Goal: Contribute content

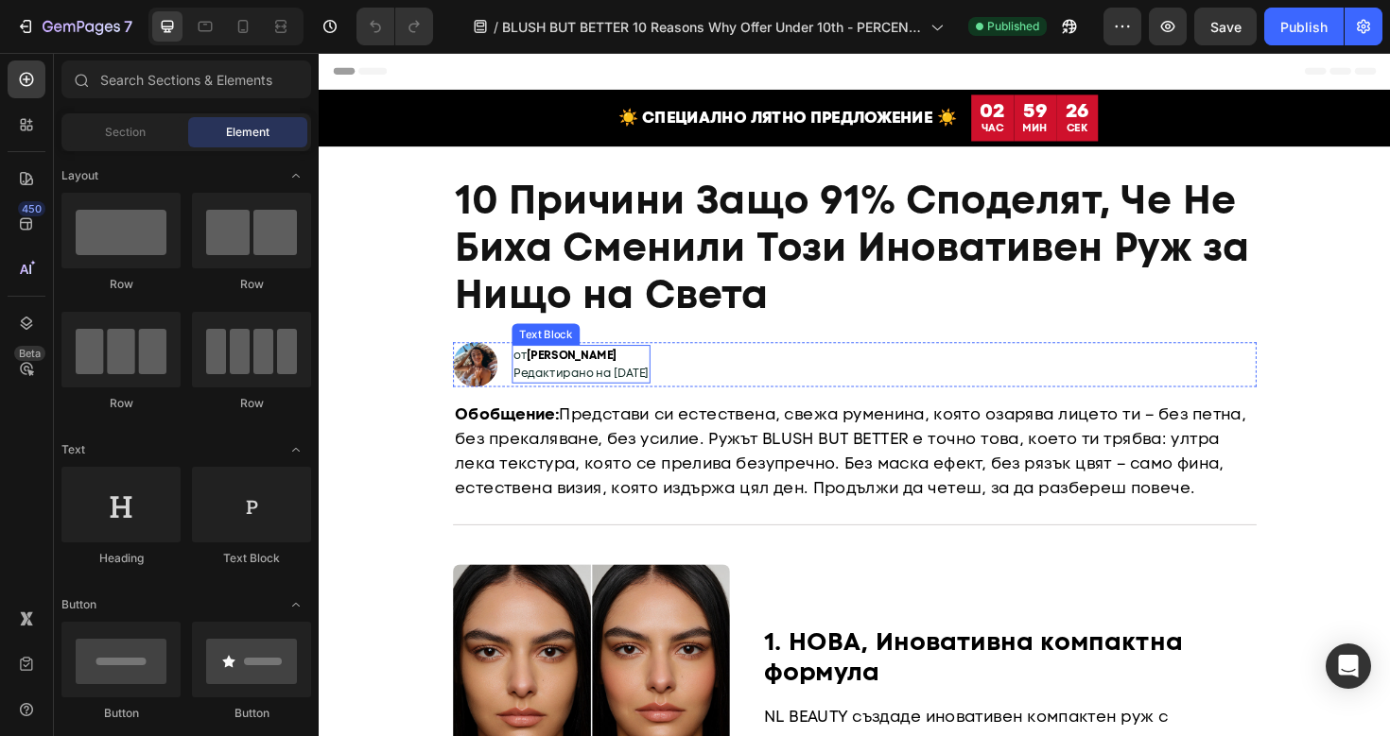
click at [584, 391] on span "Редактирано на [DATE]" at bounding box center [596, 392] width 143 height 16
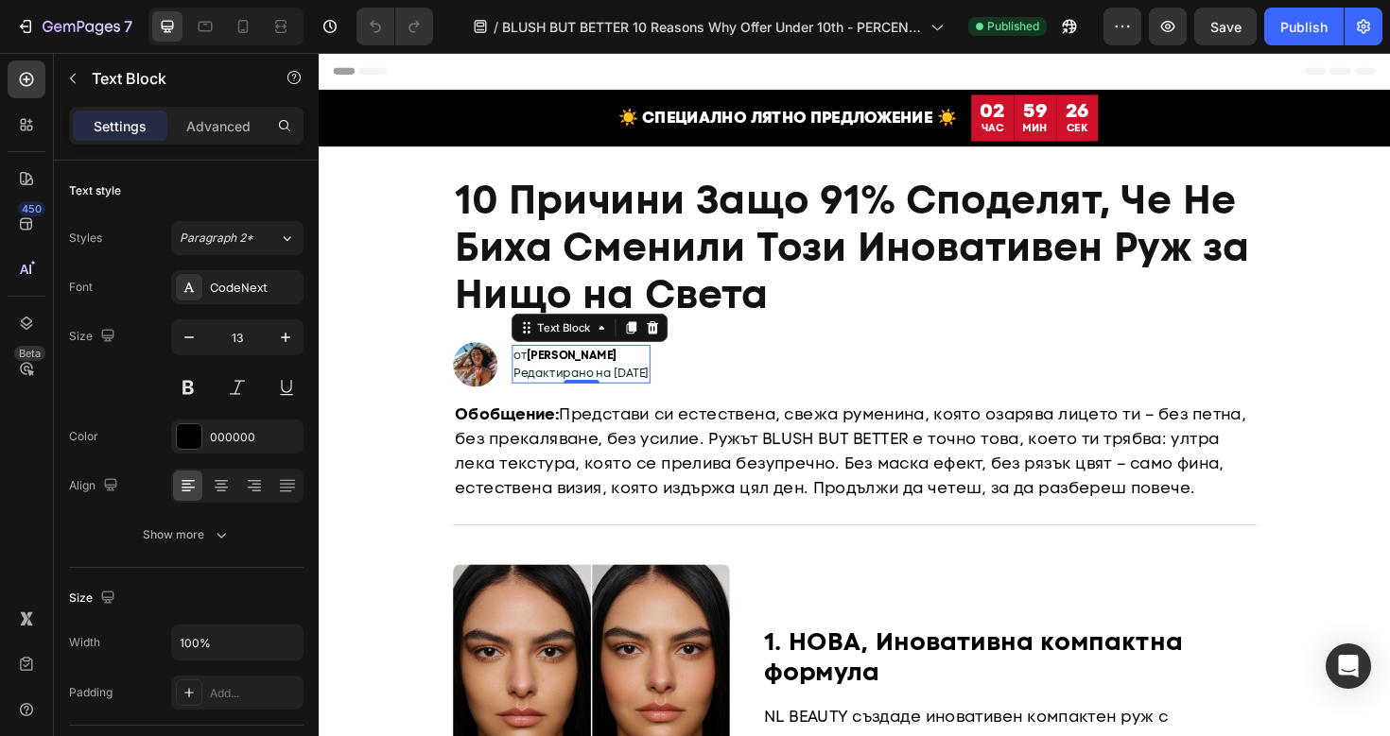
click at [584, 391] on span "Редактирано на [DATE]" at bounding box center [596, 392] width 143 height 16
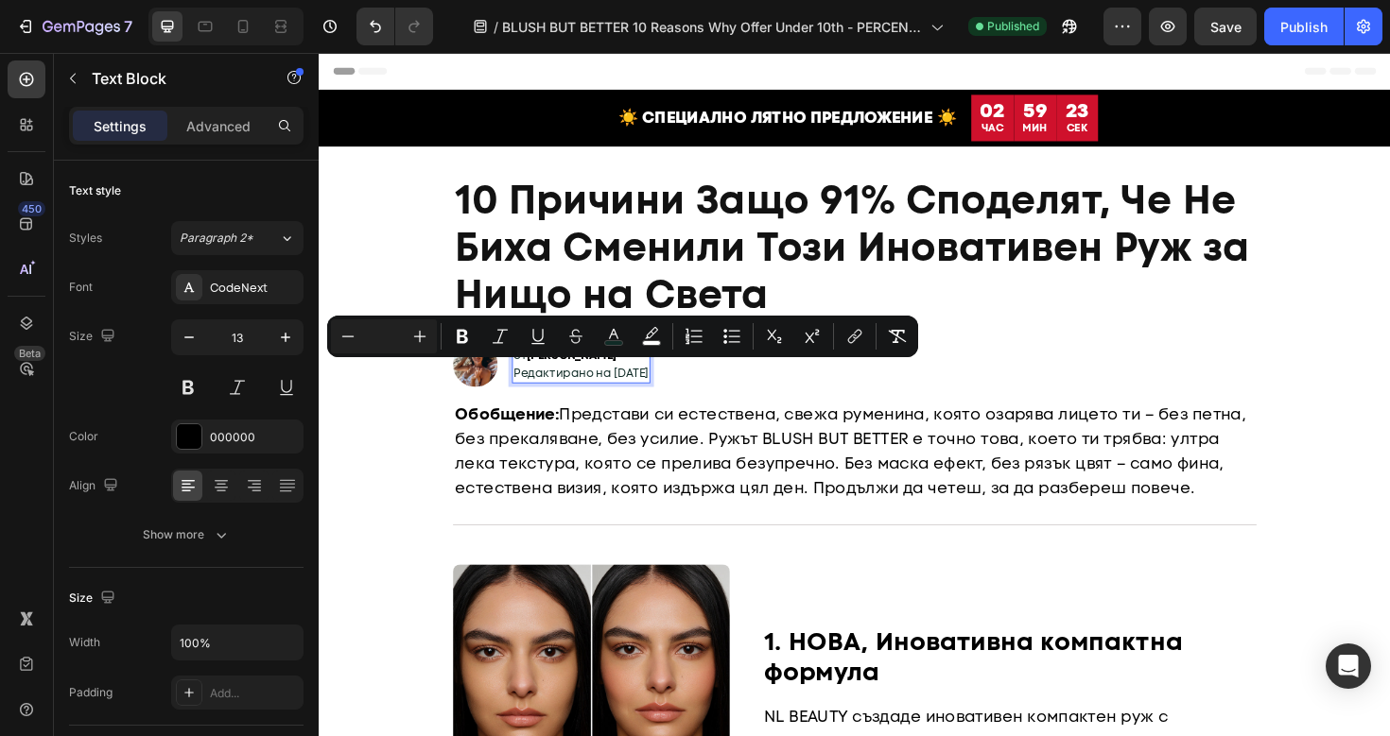
copy br "Rich Text Editor. Editing area: main"
click at [637, 395] on span "Редактирано на [DATE]" at bounding box center [596, 392] width 143 height 16
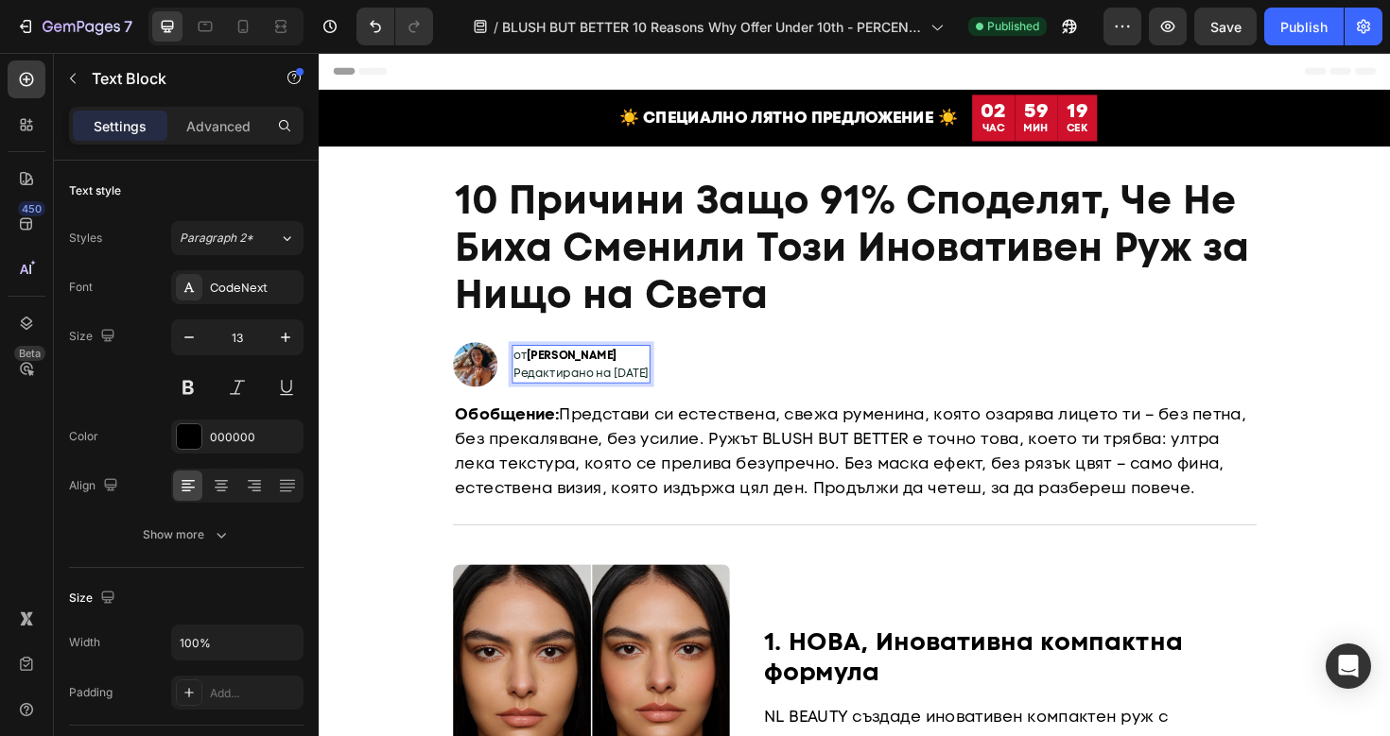
click at [638, 395] on span "Редактирано на [DATE]" at bounding box center [596, 392] width 143 height 16
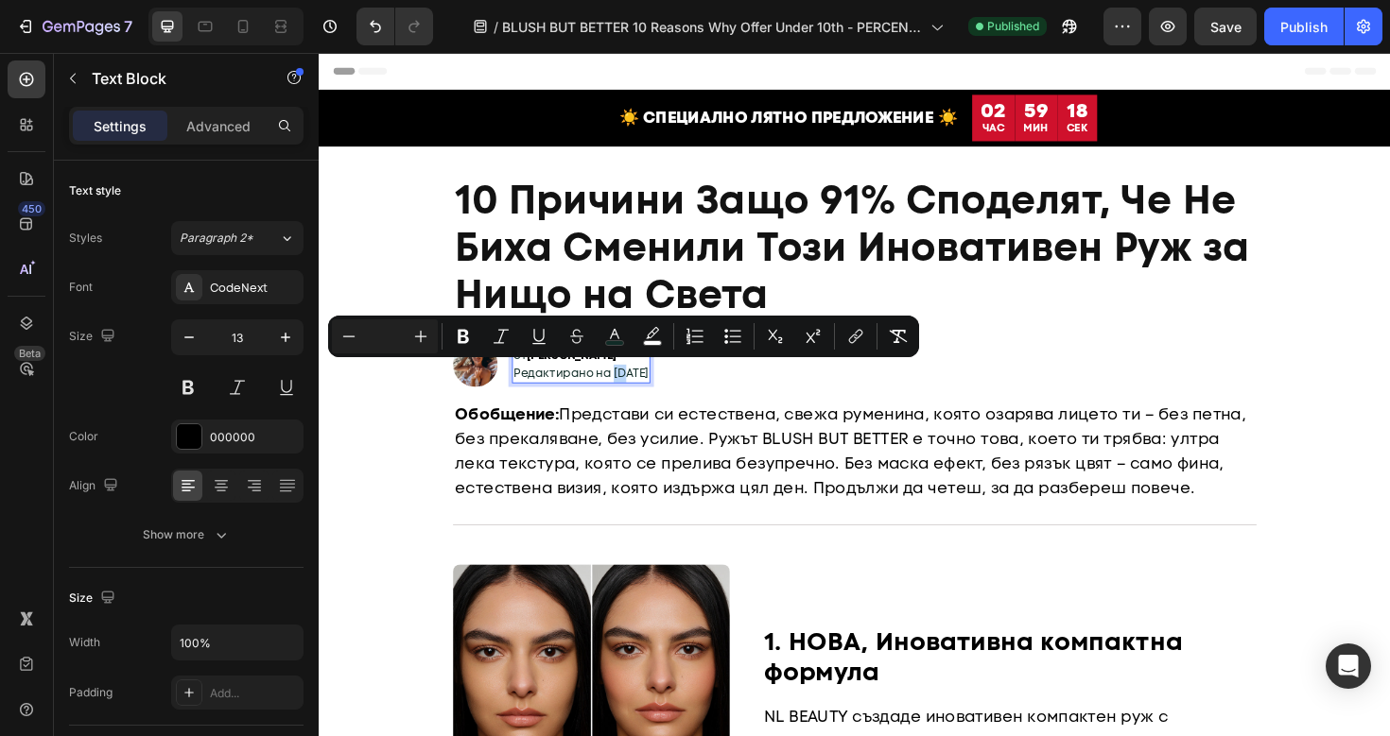
copy span "Редактирано на [DATE]"
click at [1289, 31] on div "Publish" at bounding box center [1303, 27] width 47 height 20
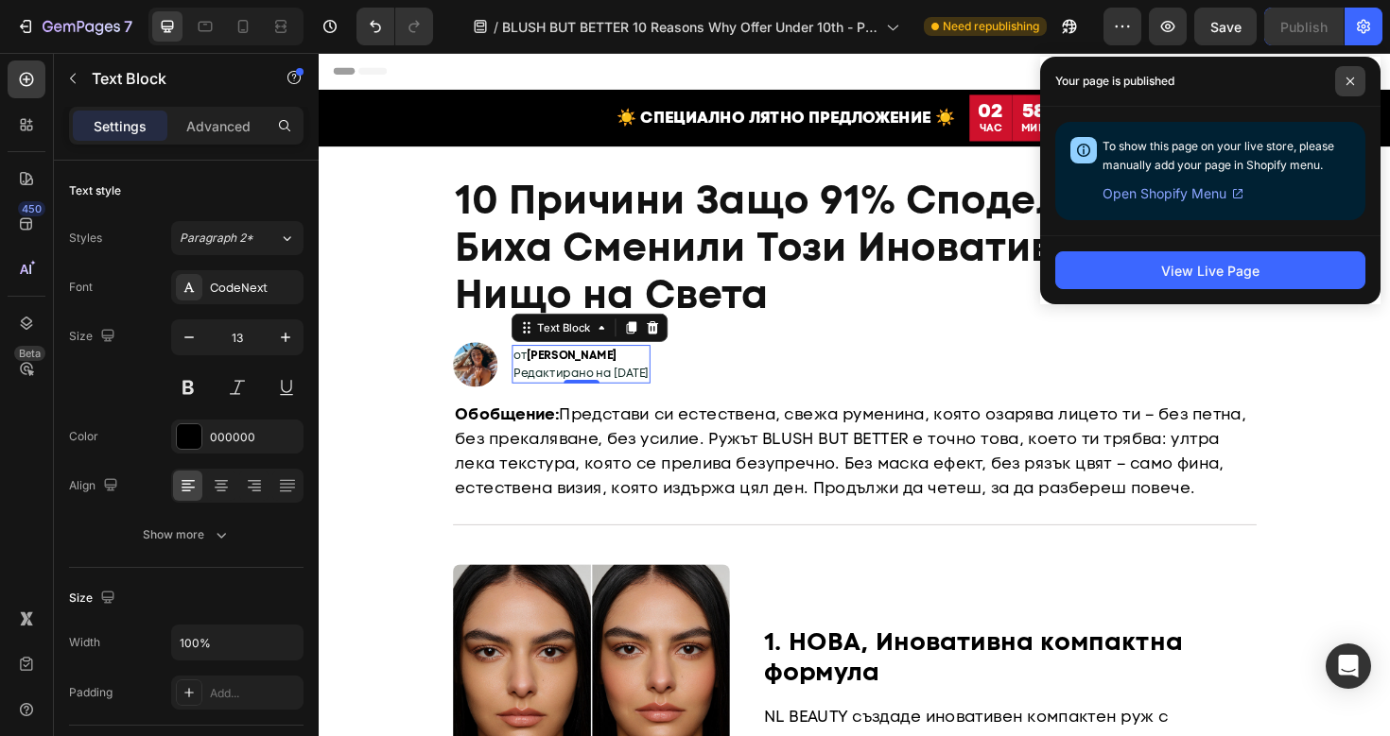
click at [1344, 89] on span at bounding box center [1350, 81] width 30 height 30
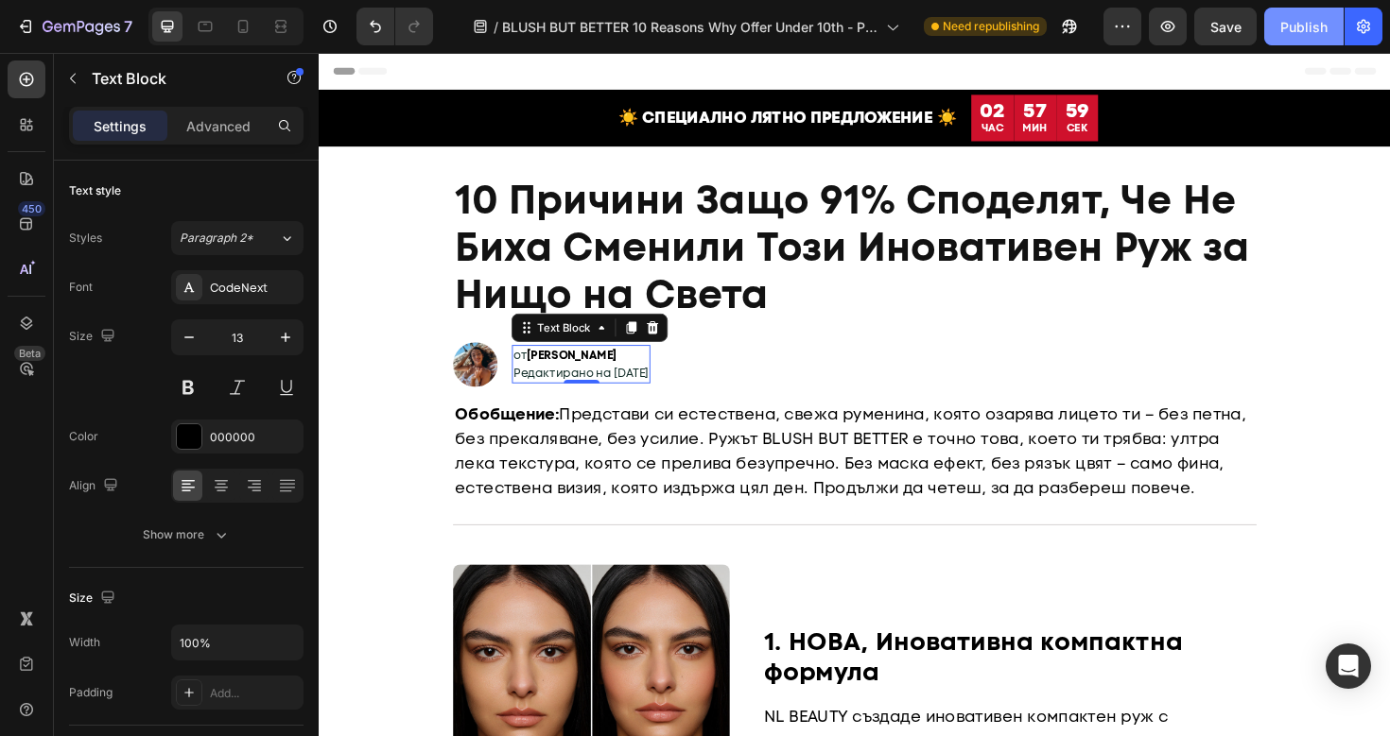
click at [1297, 36] on button "Publish" at bounding box center [1303, 27] width 79 height 38
